Goal: Information Seeking & Learning: Learn about a topic

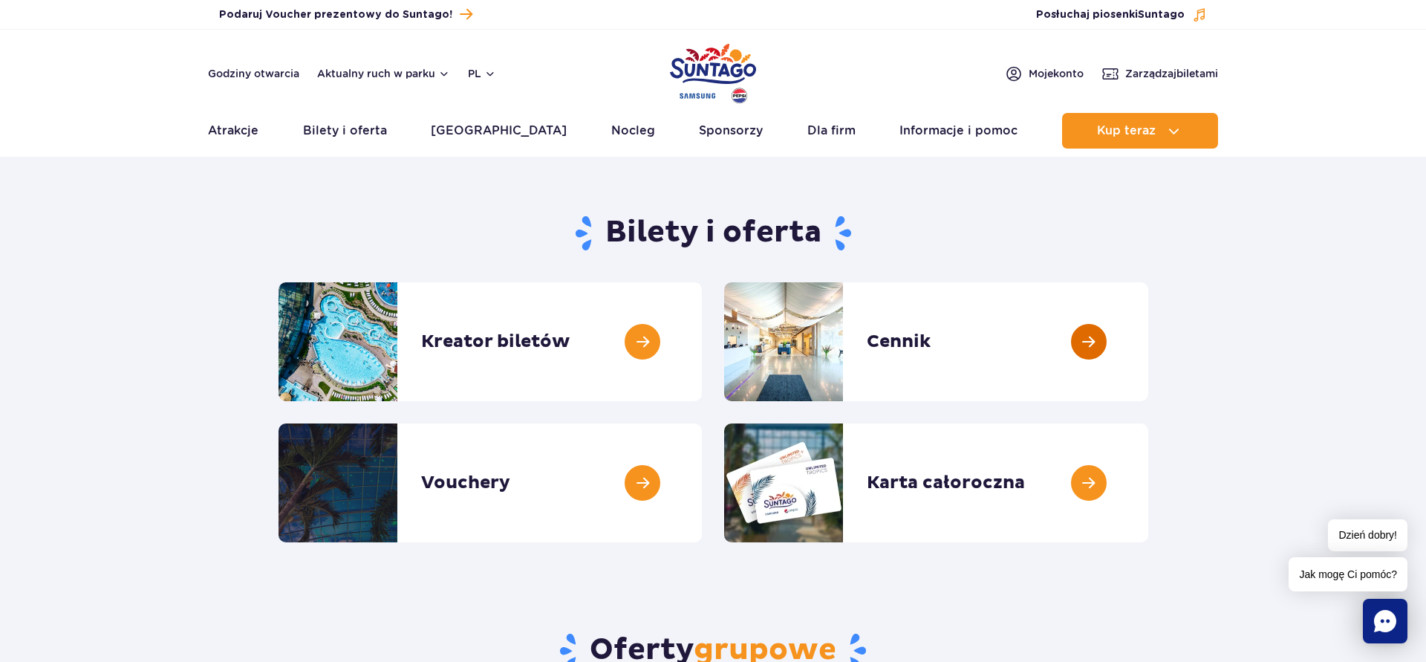
click at [1148, 344] on link at bounding box center [1148, 341] width 0 height 119
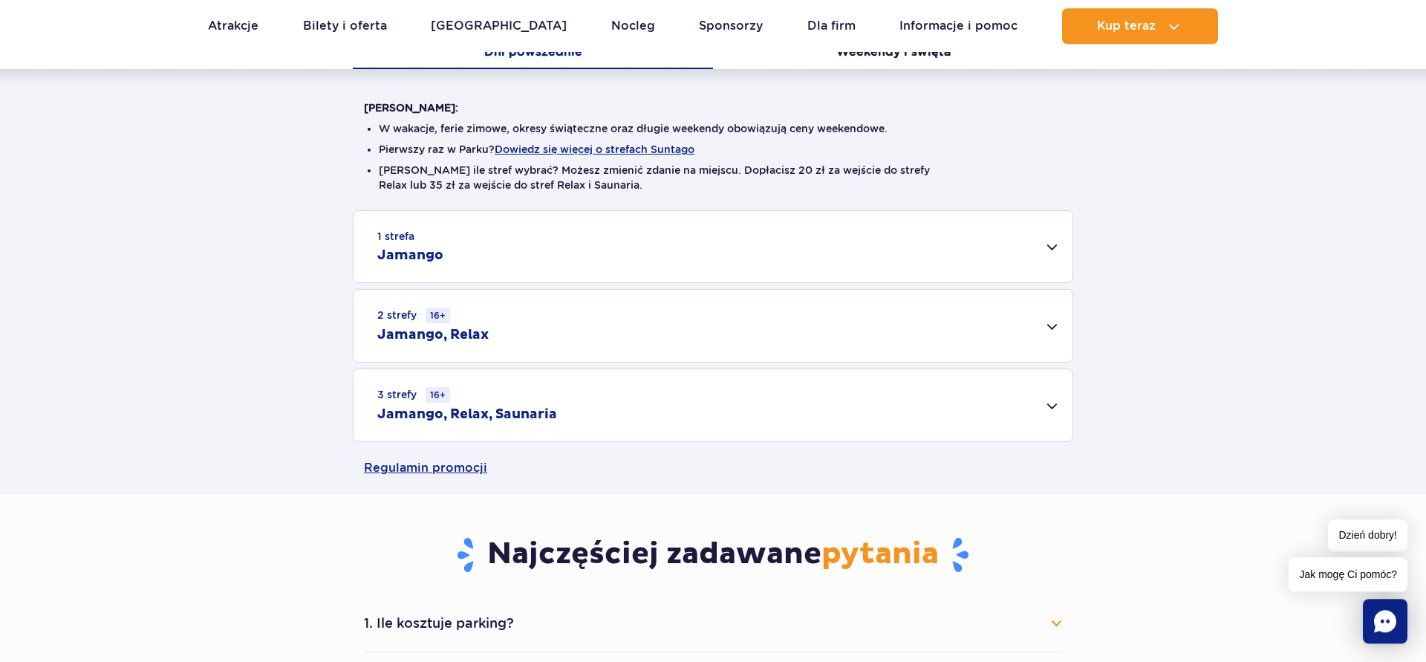
scroll to position [303, 0]
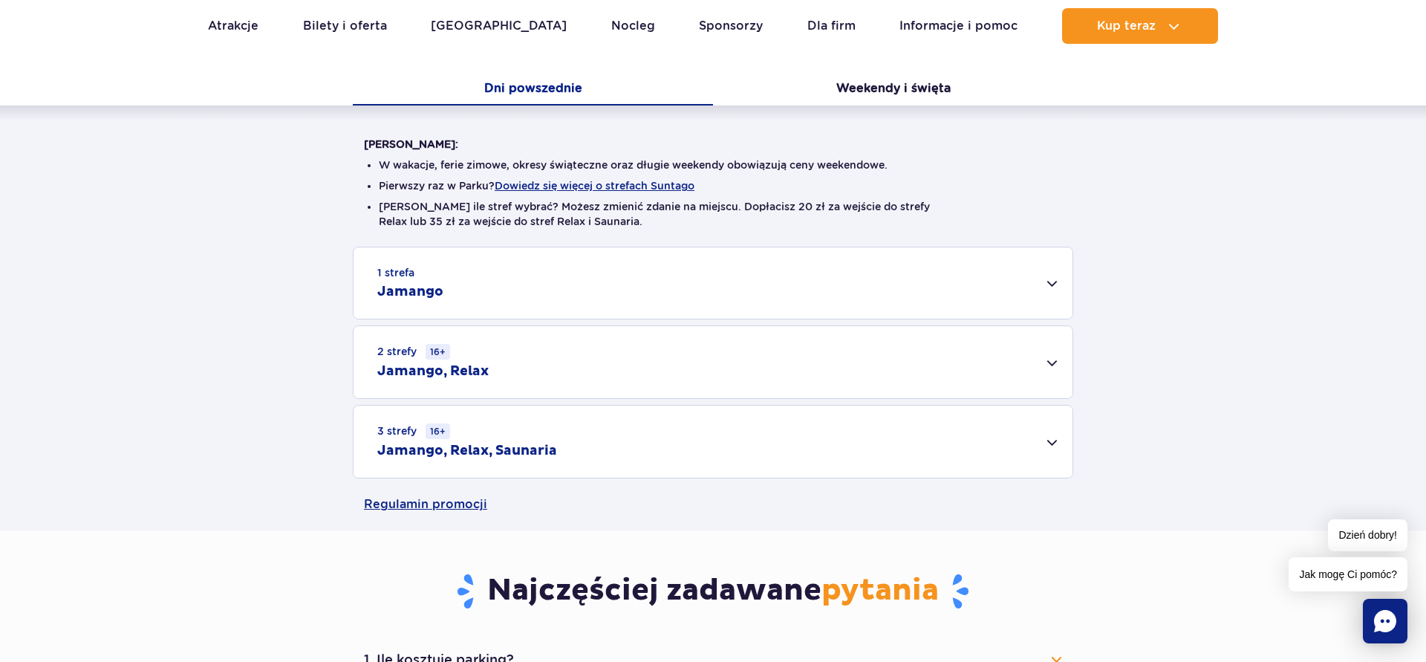
click at [1045, 281] on div "1 strefa Jamango" at bounding box center [712, 282] width 719 height 71
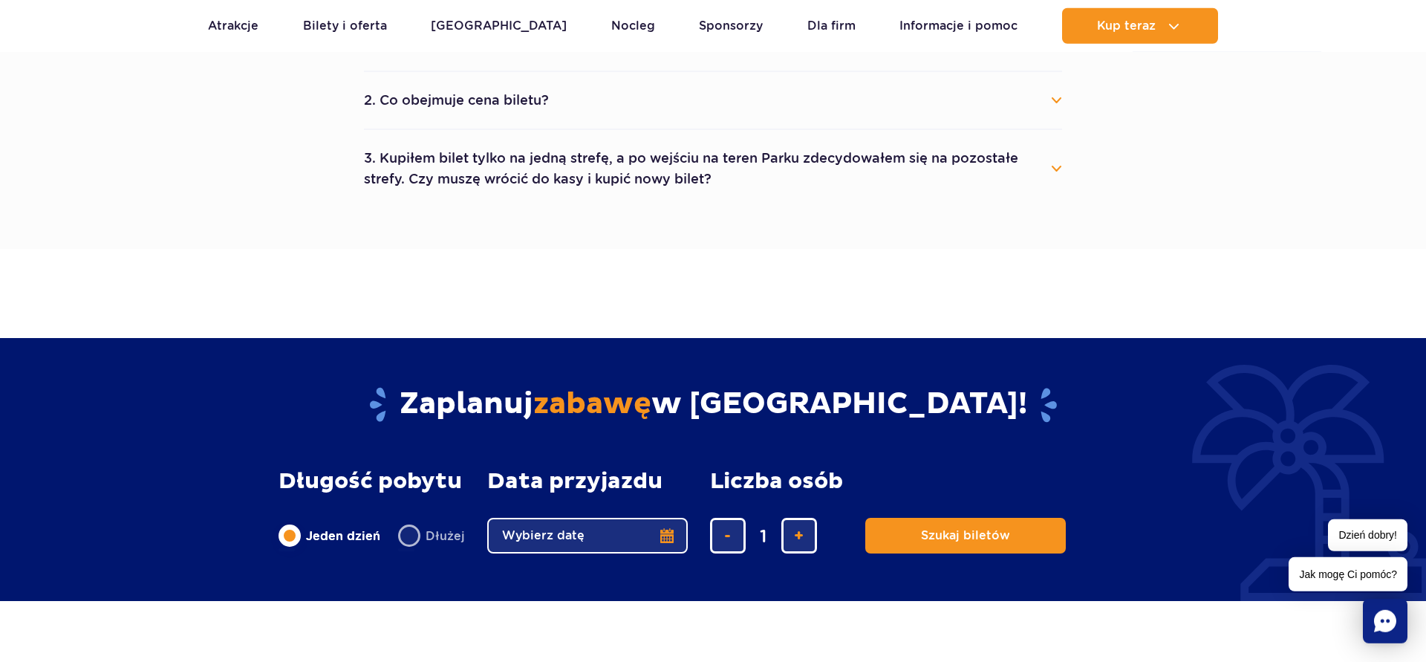
scroll to position [1363, 0]
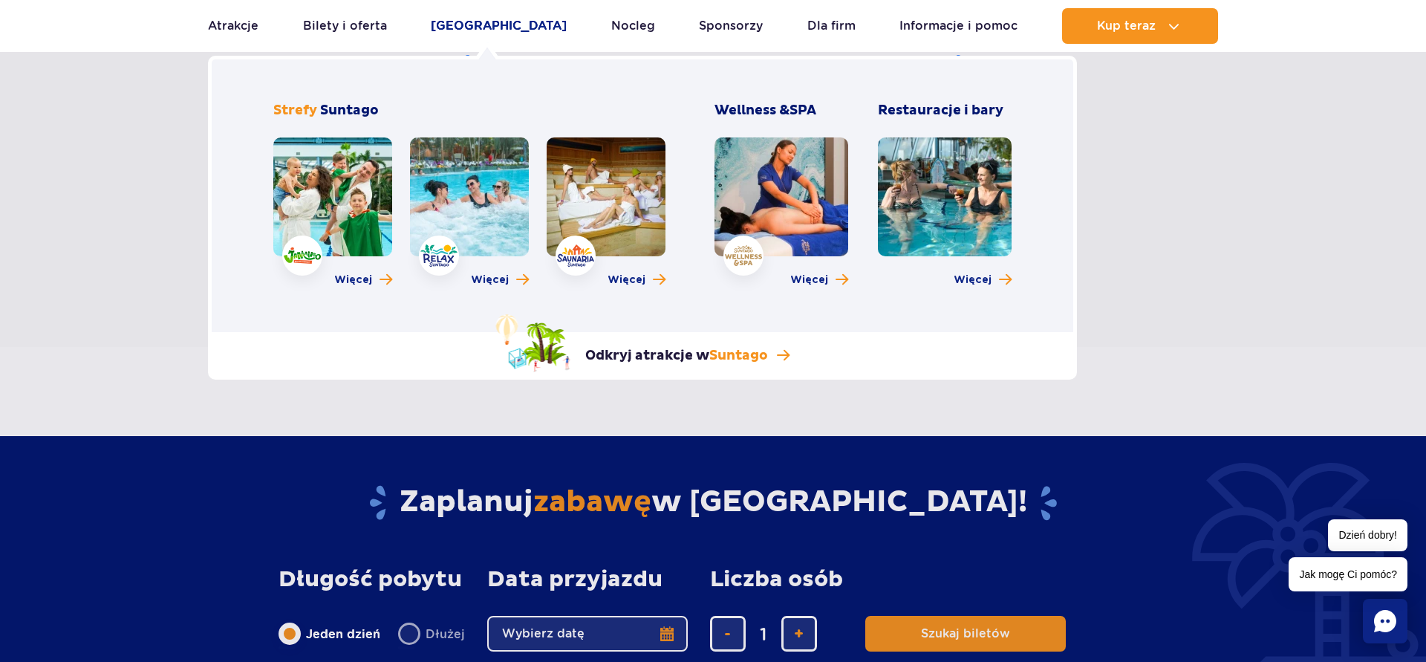
click at [486, 25] on link "[GEOGRAPHIC_DATA]" at bounding box center [499, 26] width 136 height 36
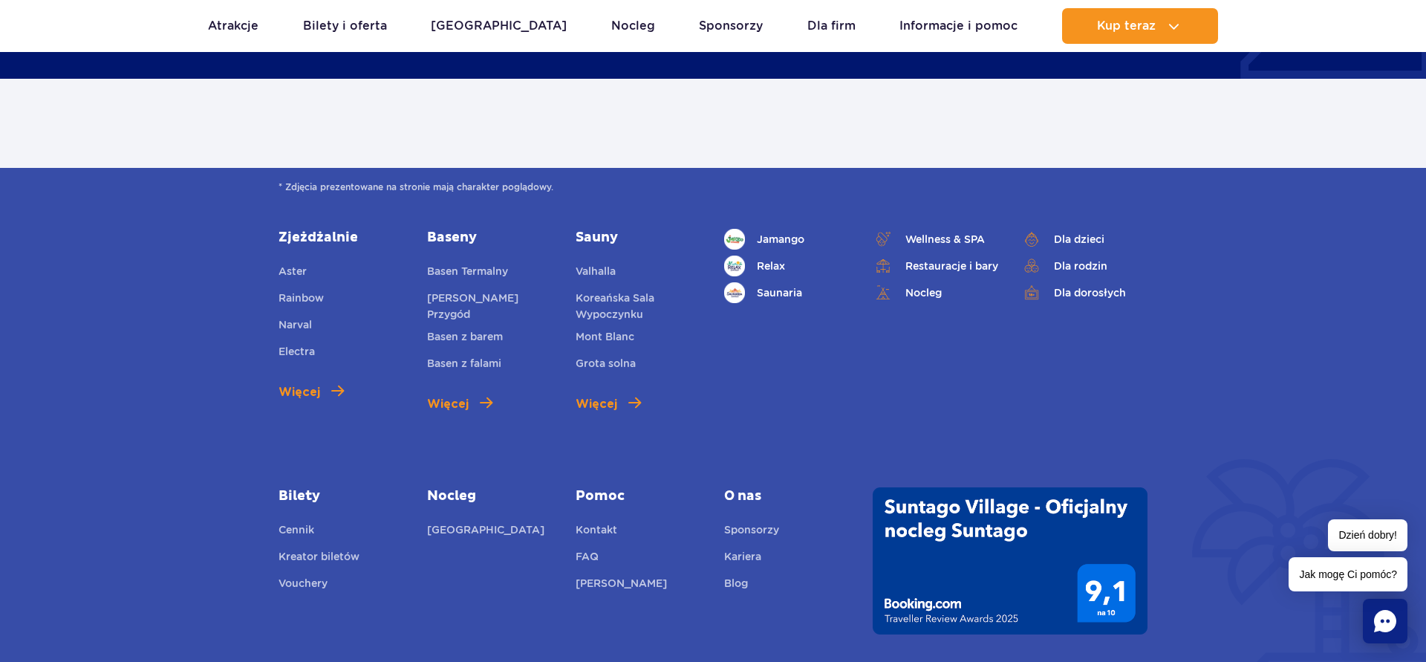
scroll to position [1213, 0]
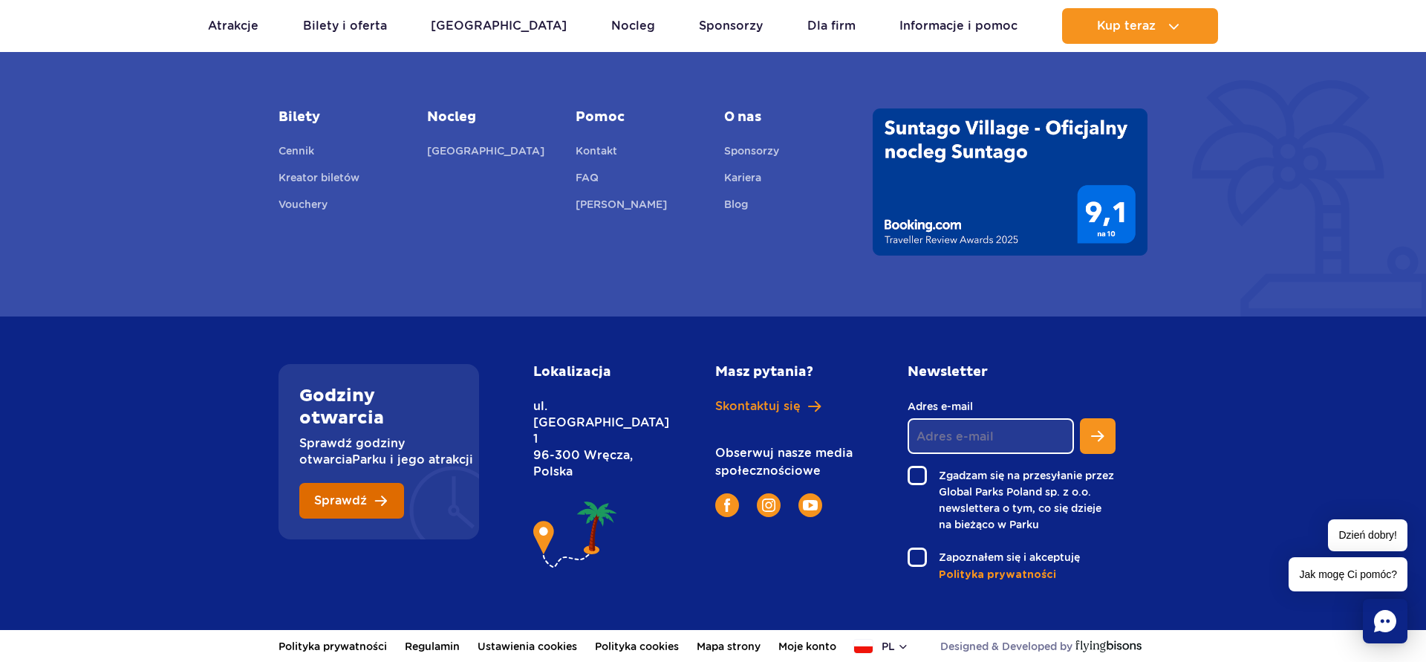
click at [322, 515] on link "Sprawdź" at bounding box center [351, 501] width 105 height 36
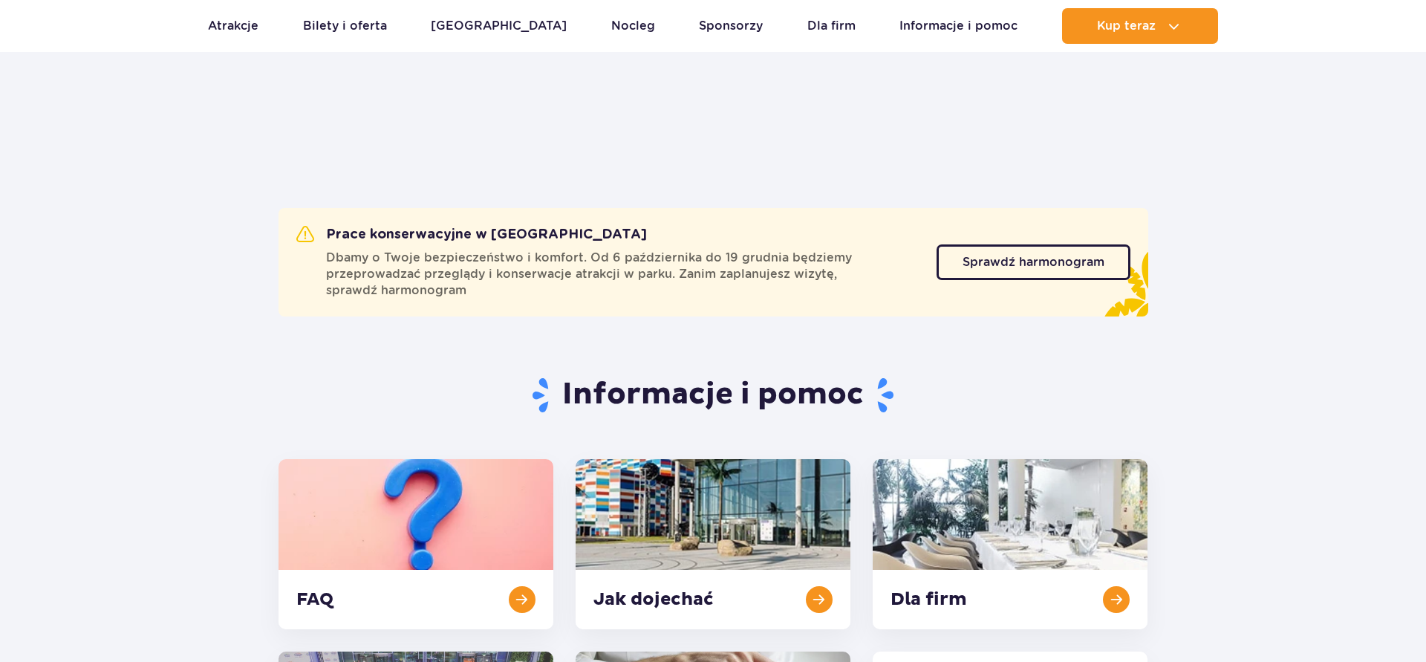
scroll to position [788, 0]
